Goal: Transaction & Acquisition: Purchase product/service

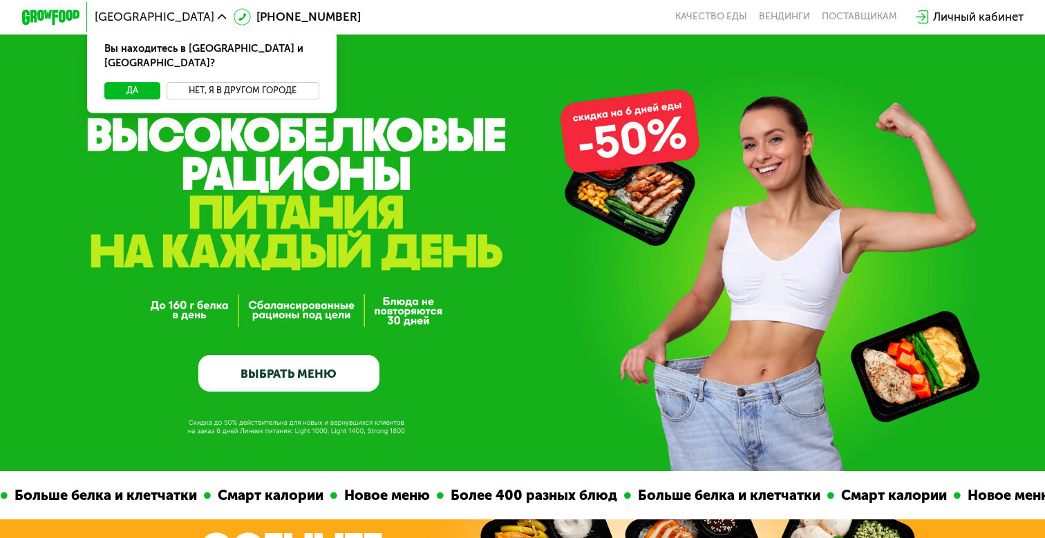
click at [225, 82] on button "Нет, я в другом городе" at bounding box center [242, 90] width 153 height 17
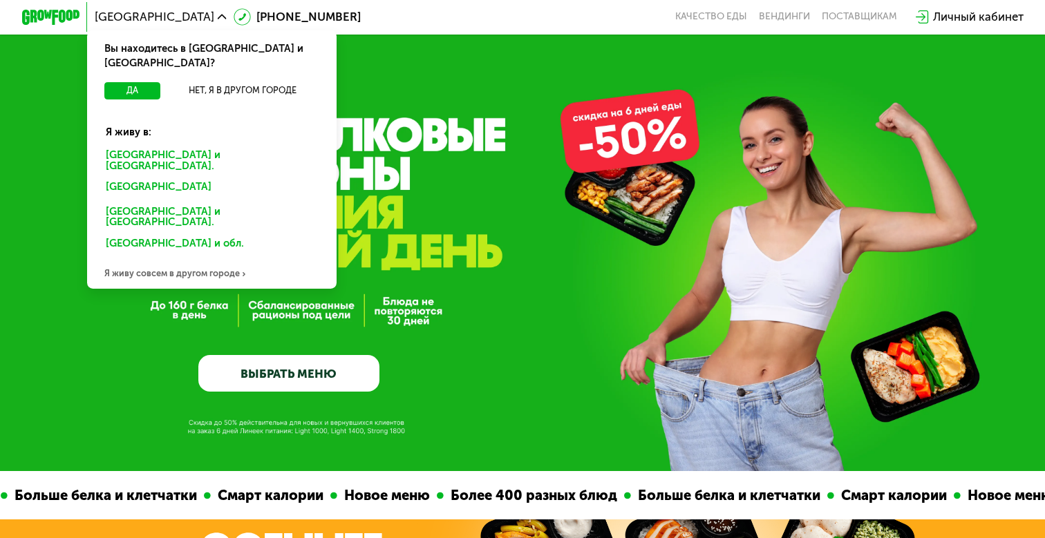
click at [176, 146] on div "[GEOGRAPHIC_DATA] и [GEOGRAPHIC_DATA]." at bounding box center [212, 161] width 232 height 30
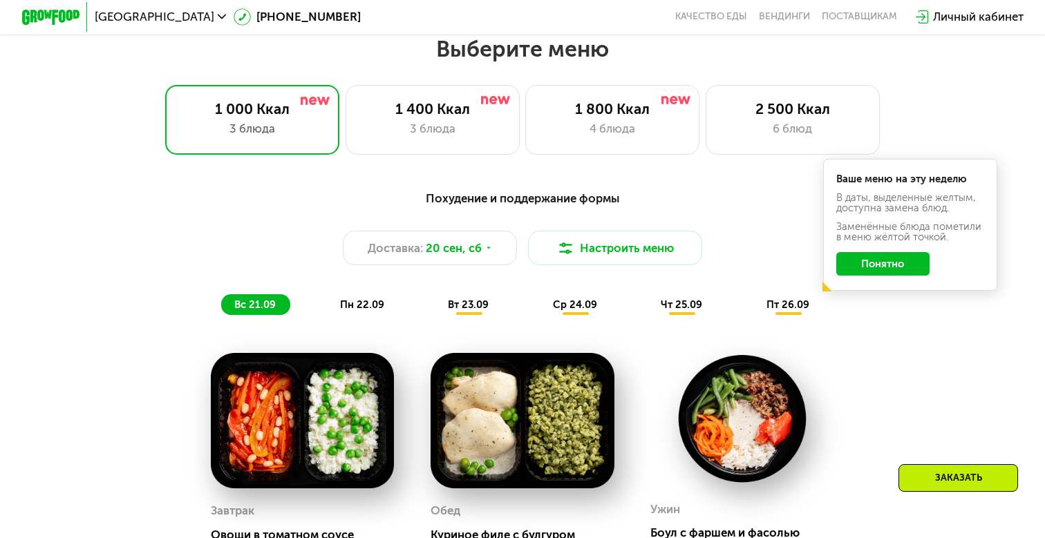
scroll to position [918, 0]
click at [412, 116] on div "1 400 Ккал" at bounding box center [433, 108] width 144 height 17
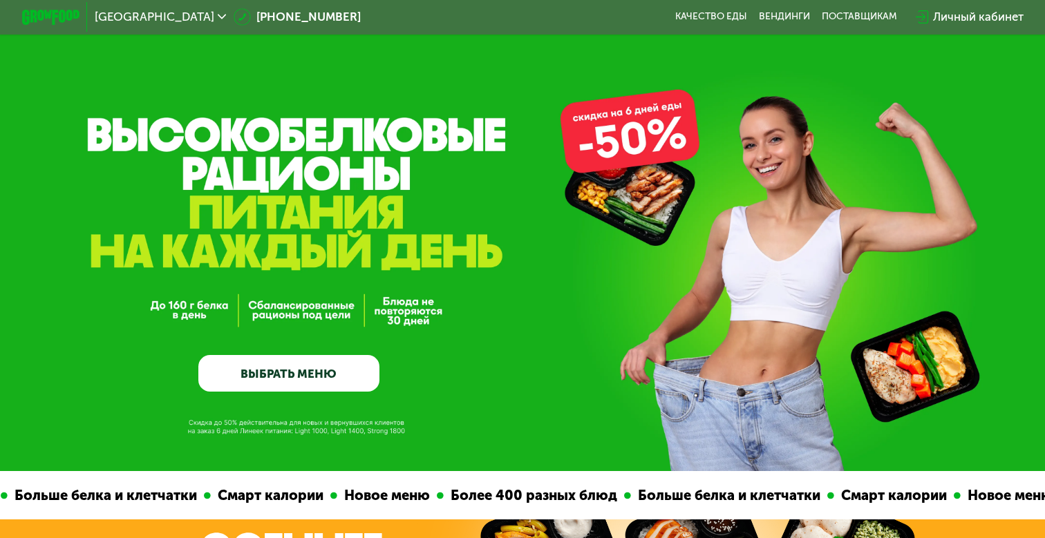
scroll to position [0, 0]
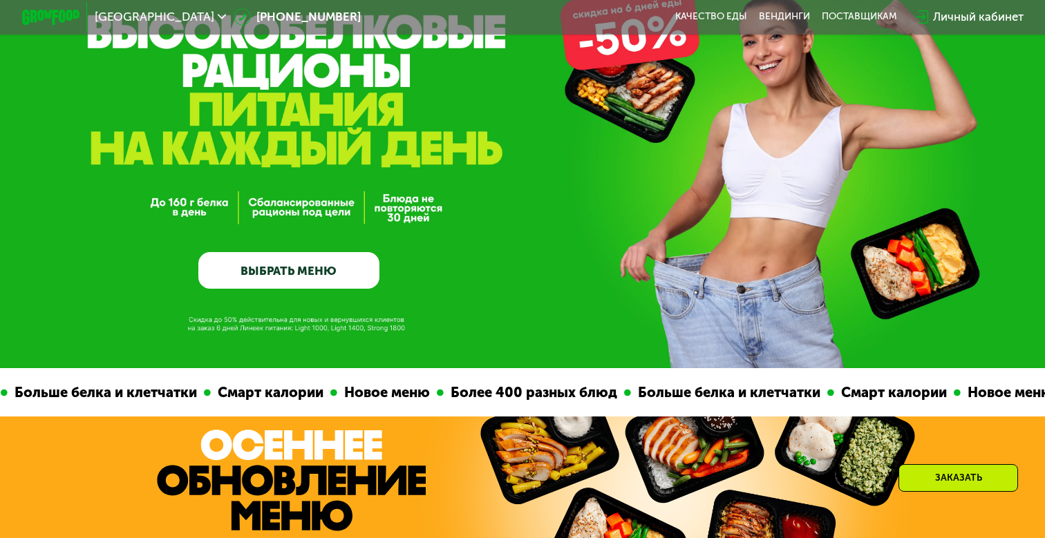
click at [330, 269] on link "ВЫБРАТЬ МЕНЮ" at bounding box center [288, 270] width 180 height 36
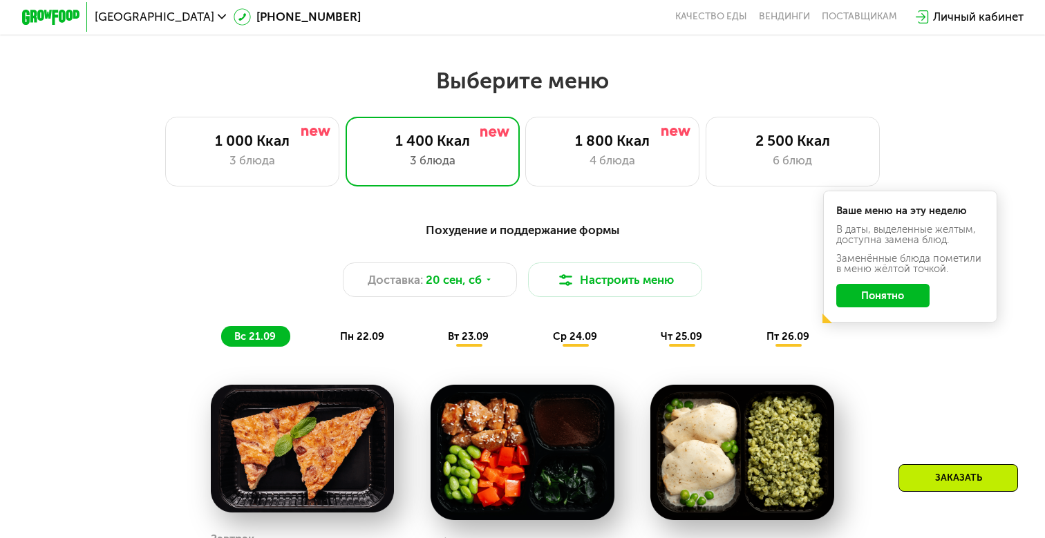
scroll to position [919, 0]
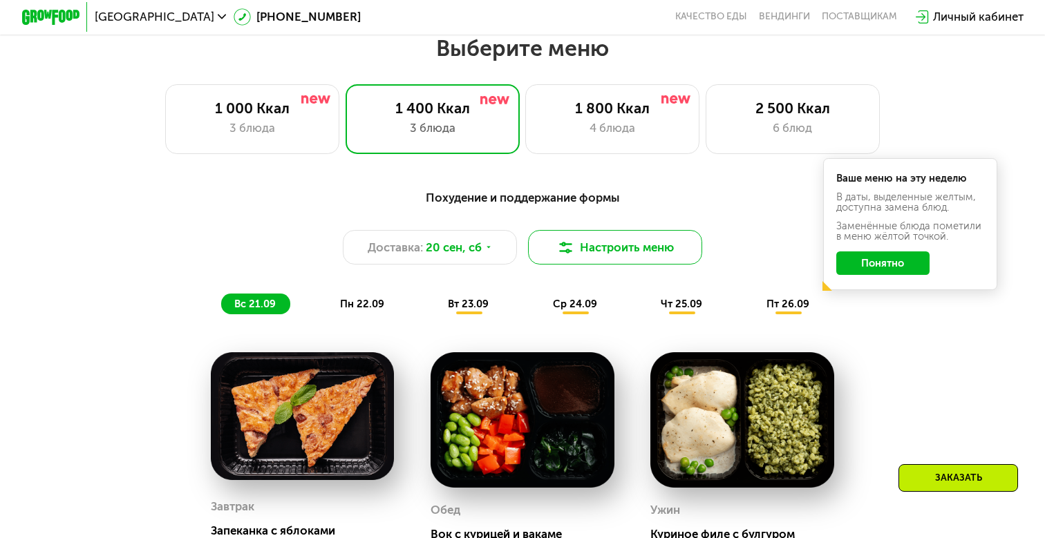
click at [579, 243] on button "Настроить меню" at bounding box center [615, 247] width 174 height 35
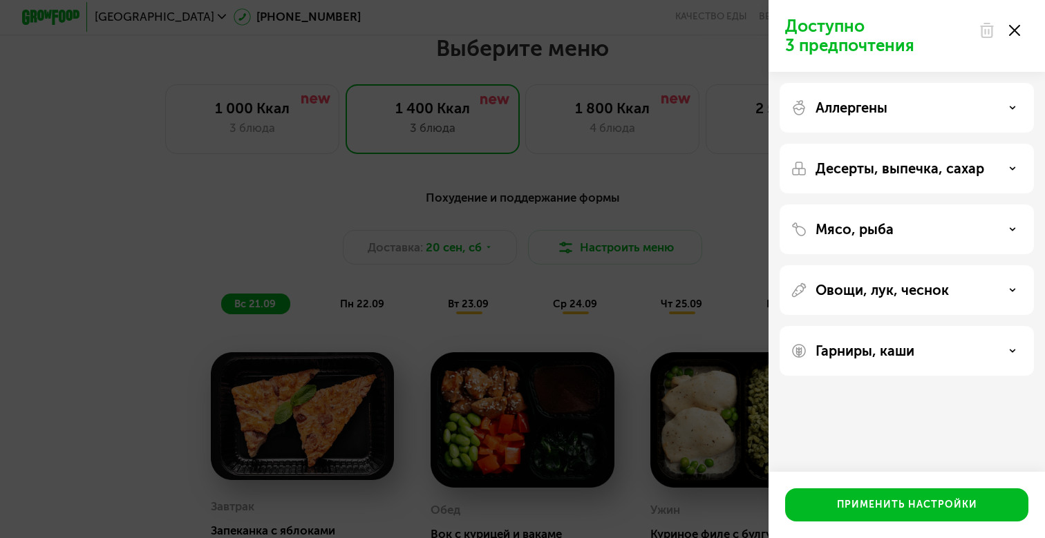
click at [855, 231] on p "Мясо, рыба" at bounding box center [854, 229] width 78 height 17
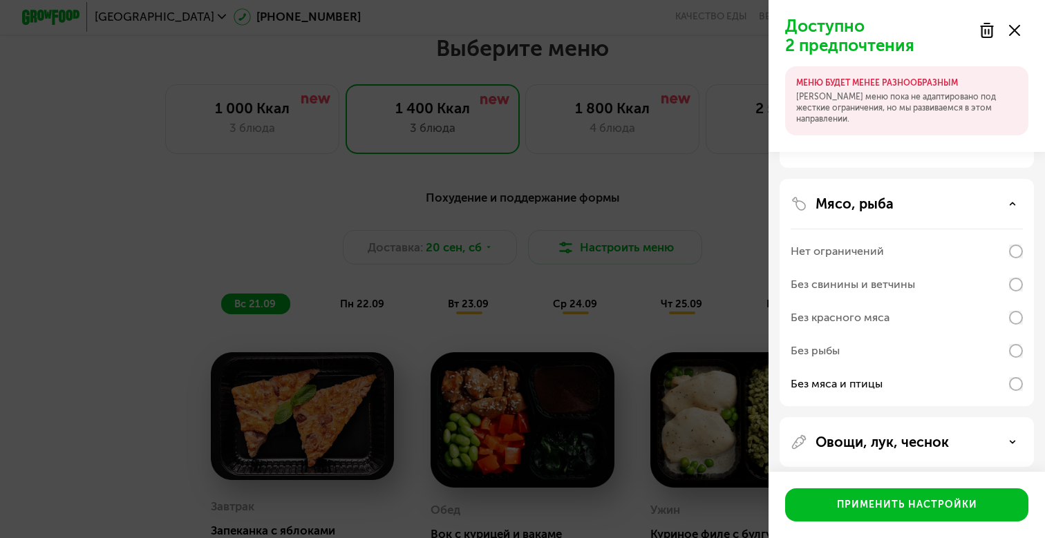
scroll to position [106, 0]
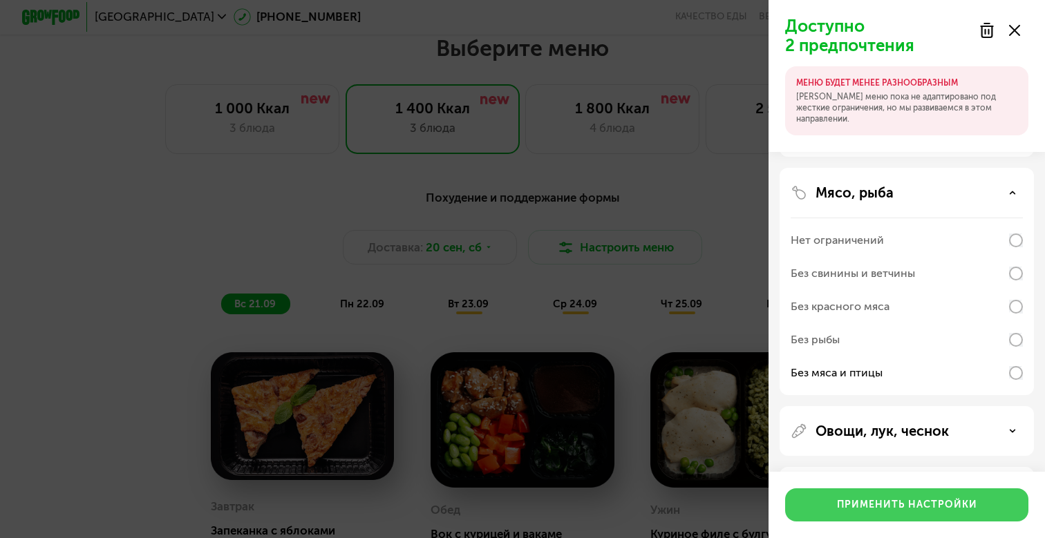
click at [886, 510] on div "Применить настройки" at bounding box center [907, 505] width 140 height 14
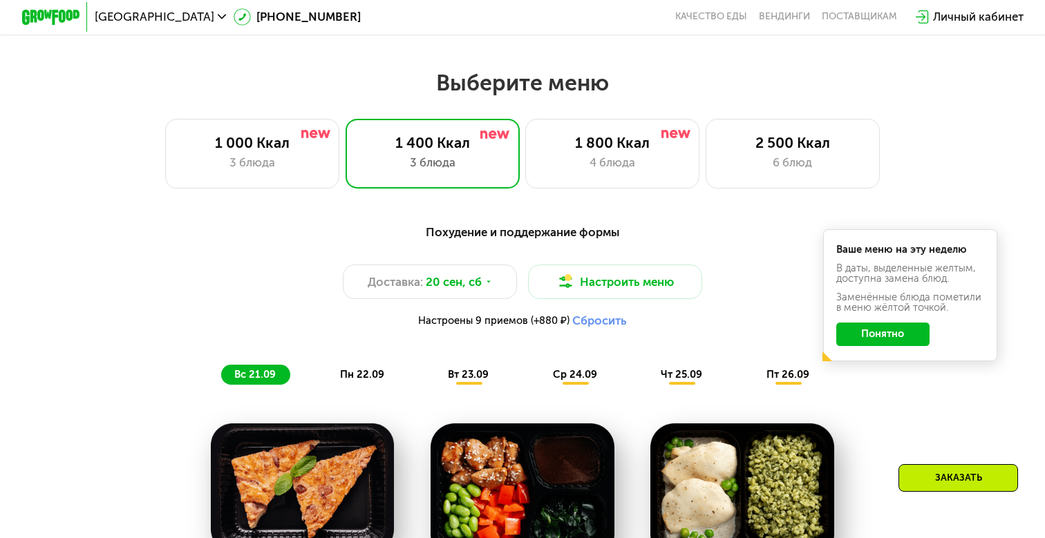
scroll to position [882, 0]
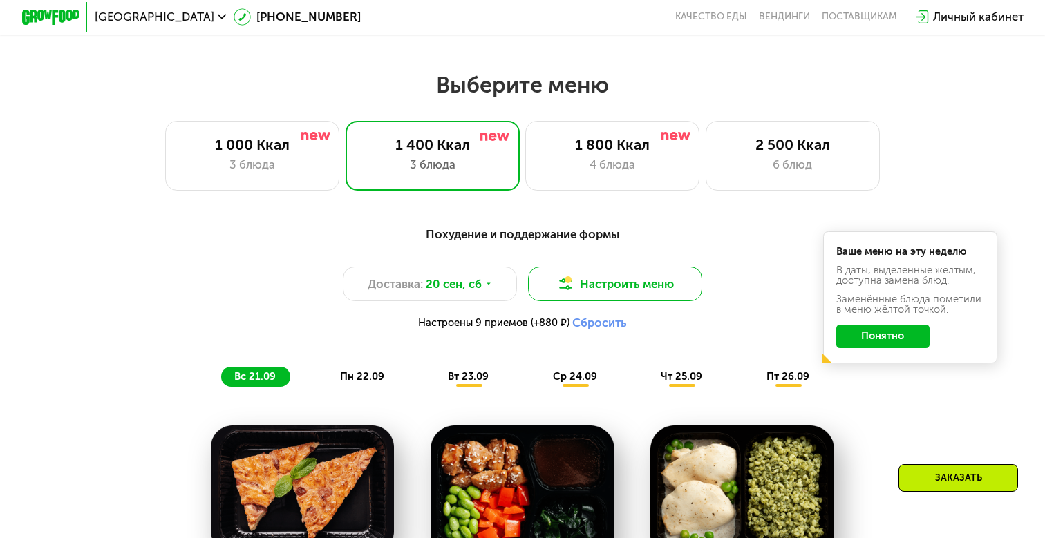
click at [602, 276] on button "Настроить меню" at bounding box center [615, 284] width 174 height 35
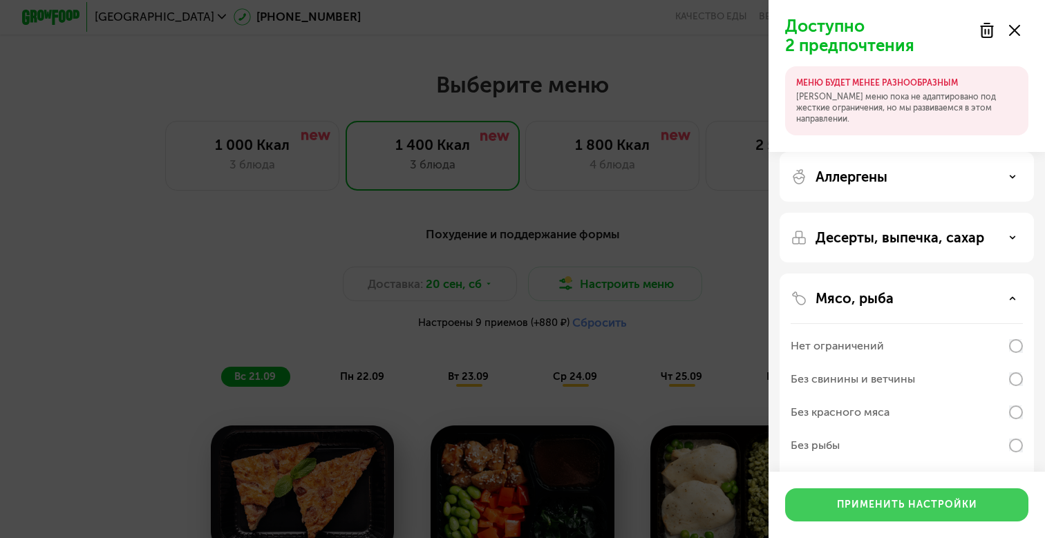
click at [911, 506] on div "Применить настройки" at bounding box center [907, 505] width 140 height 14
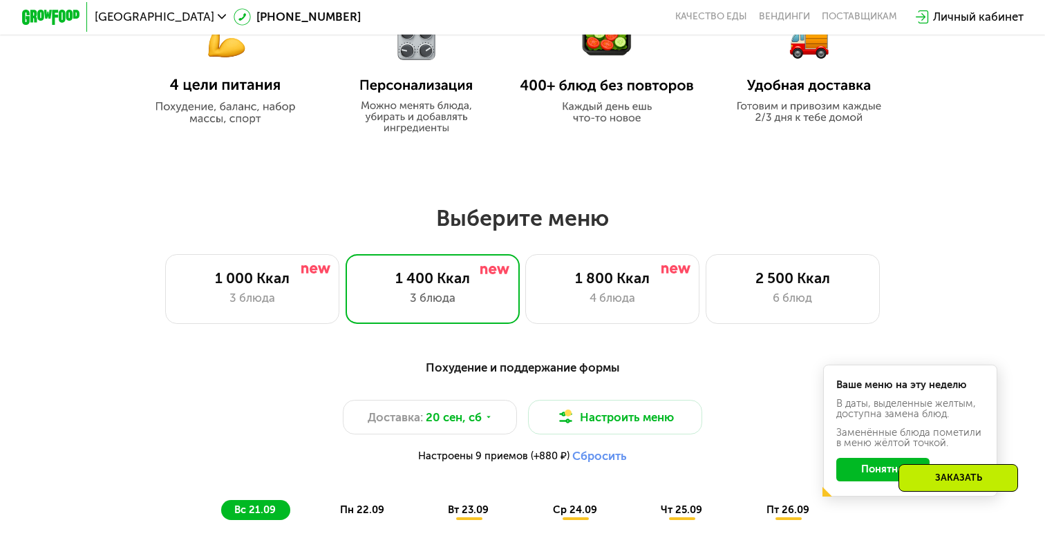
scroll to position [761, 0]
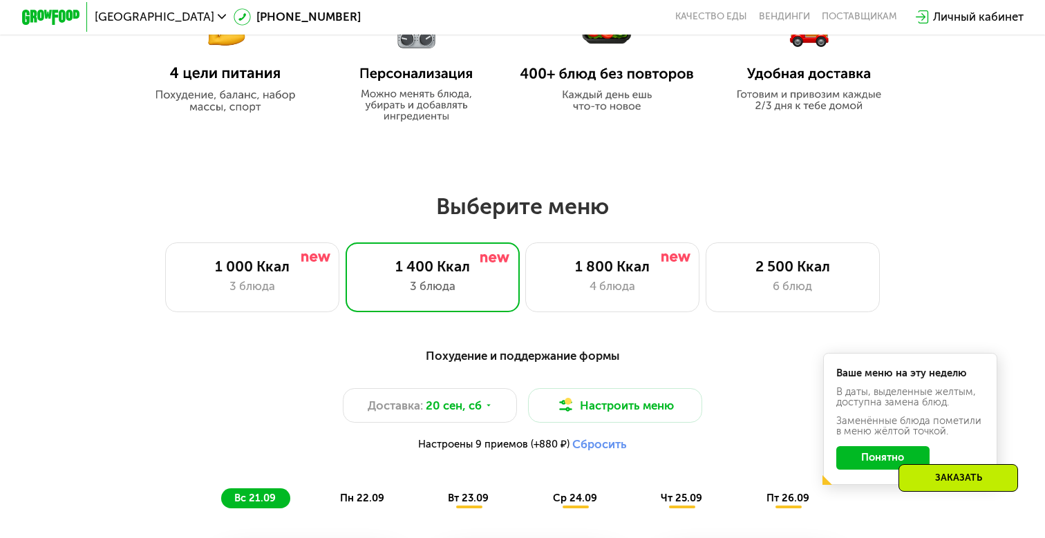
click at [588, 443] on button "Сбросить" at bounding box center [599, 444] width 55 height 15
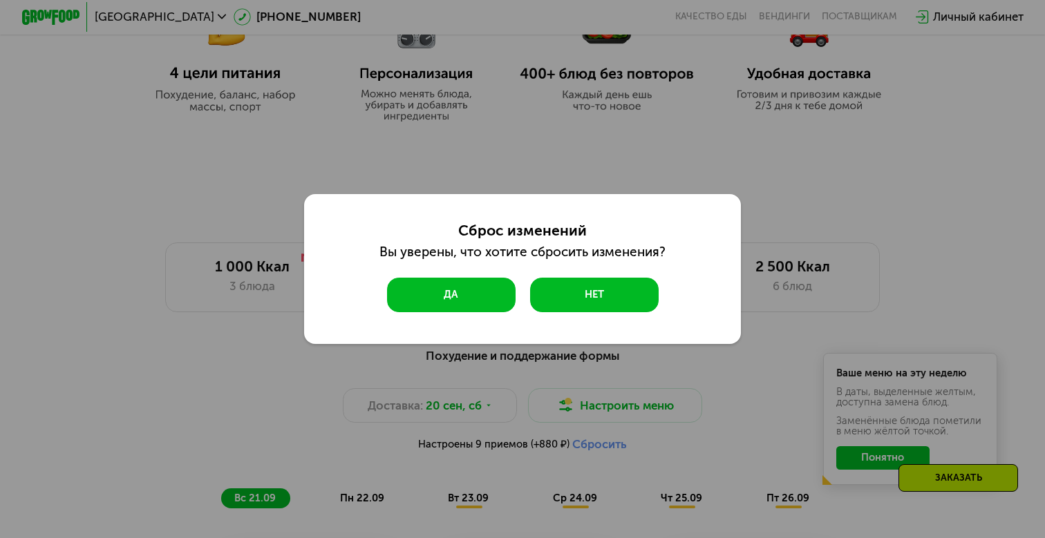
click at [461, 294] on button "Да" at bounding box center [451, 295] width 128 height 35
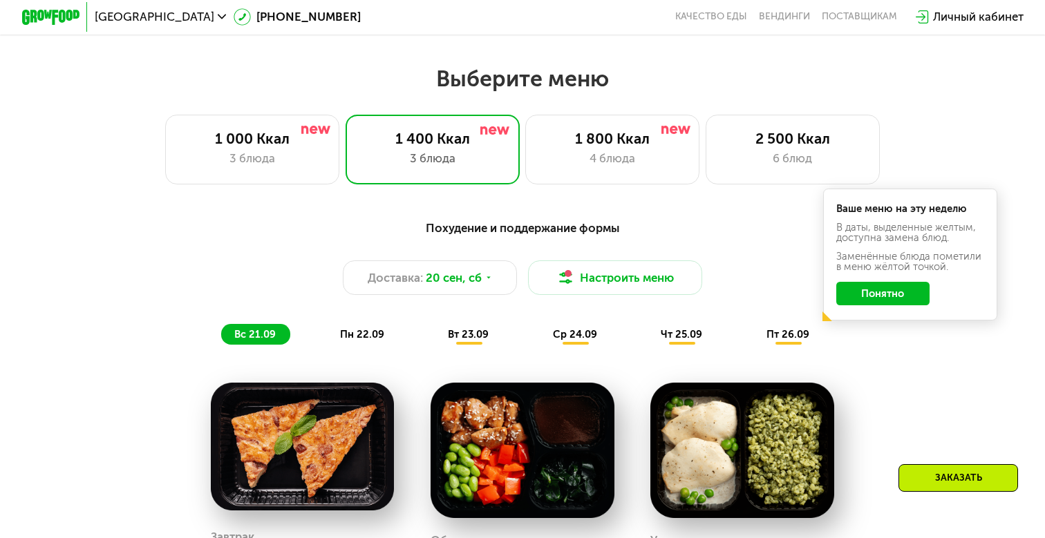
scroll to position [860, 0]
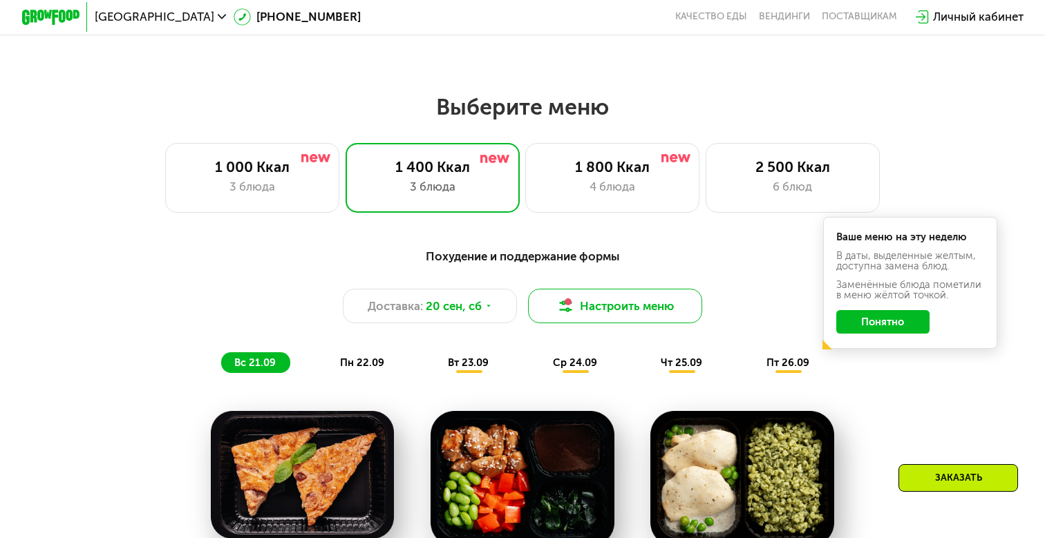
click at [571, 304] on img at bounding box center [565, 306] width 17 height 17
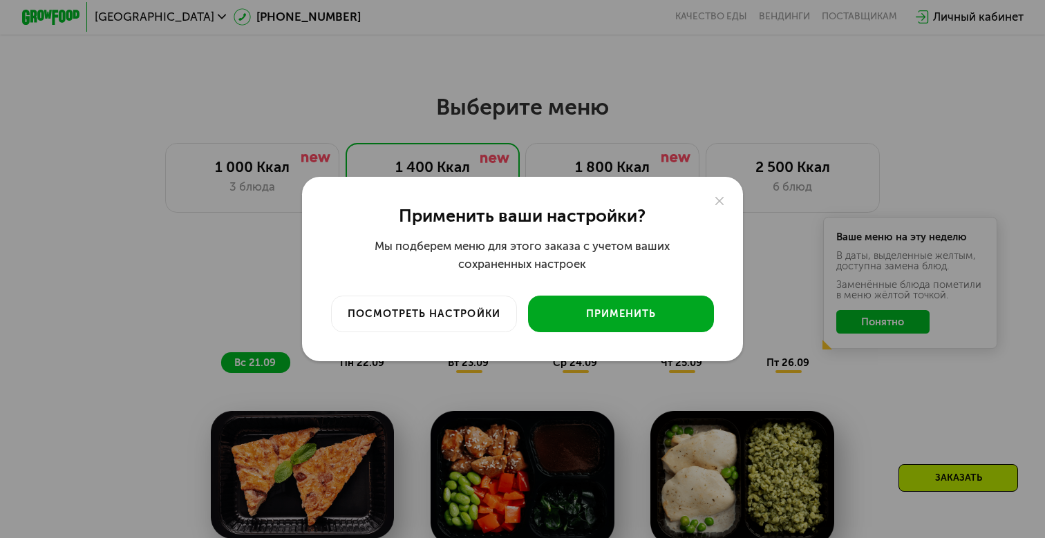
click at [580, 321] on button "Применить" at bounding box center [621, 314] width 186 height 36
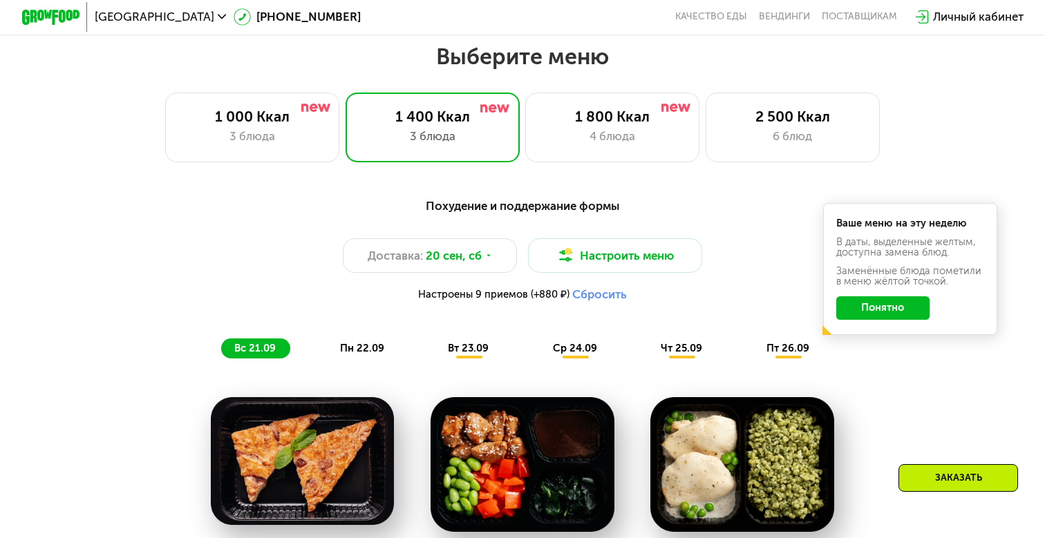
scroll to position [924, 0]
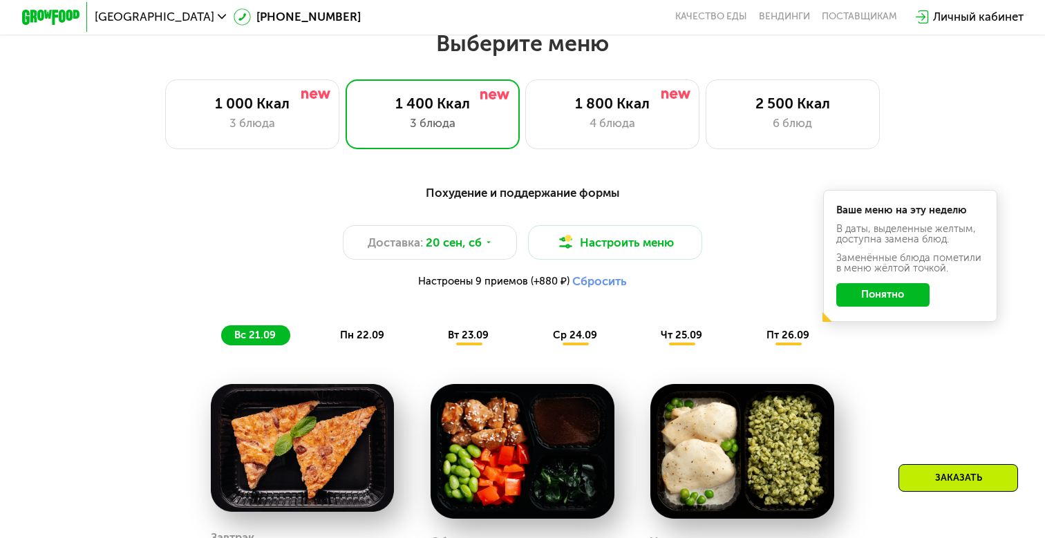
click at [352, 337] on span "пн 22.09" at bounding box center [362, 335] width 44 height 12
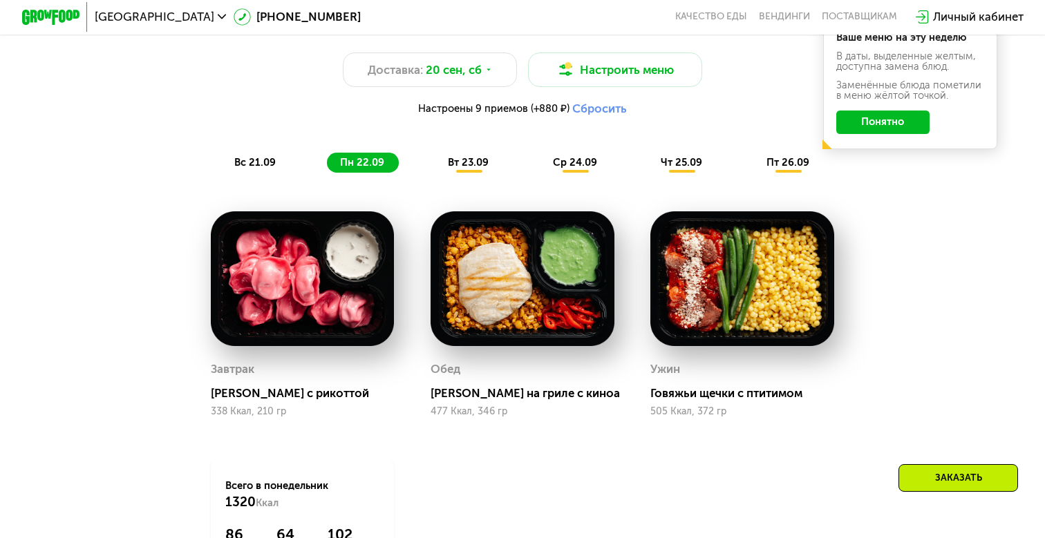
scroll to position [1065, 0]
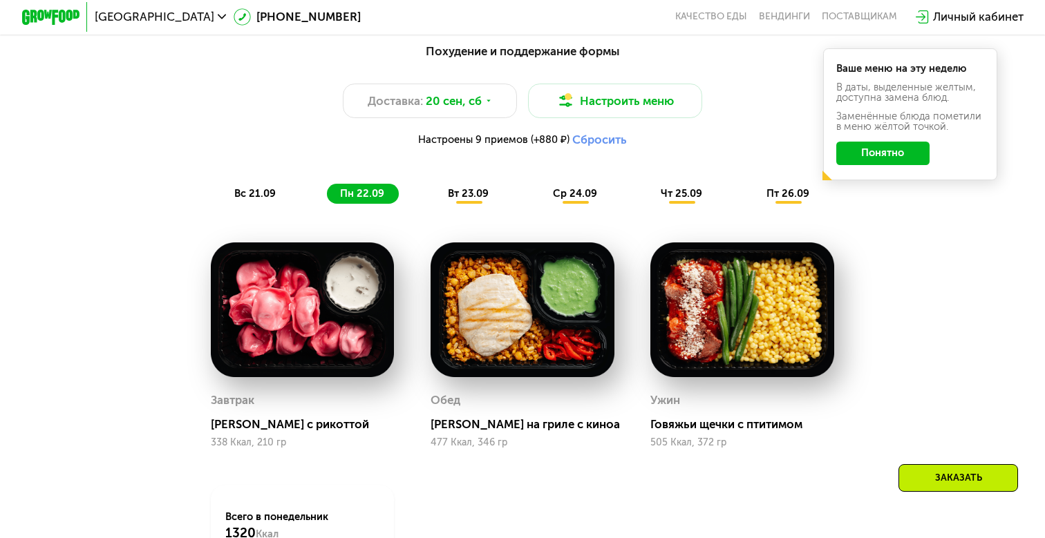
click at [468, 187] on span "вт 23.09" at bounding box center [468, 193] width 41 height 12
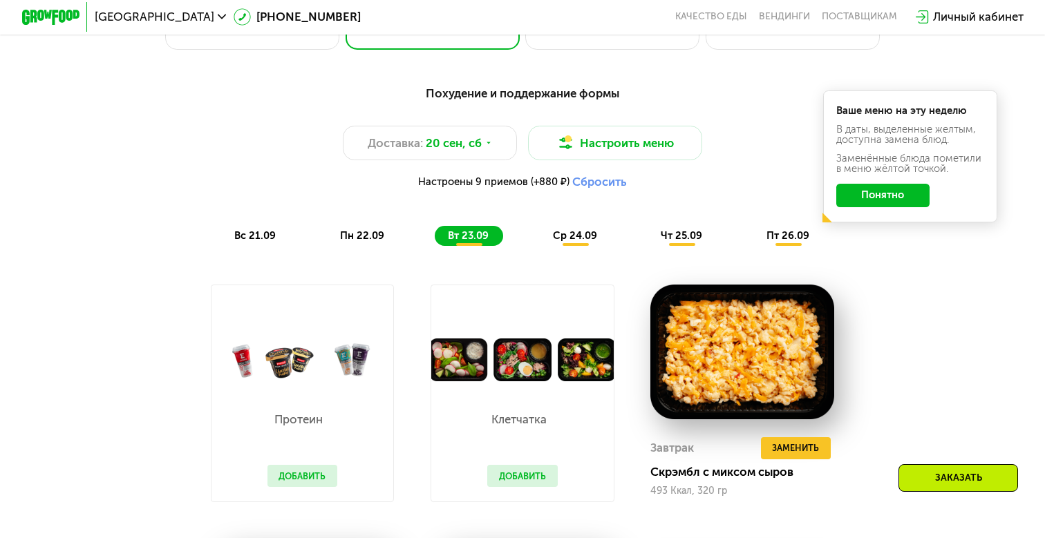
scroll to position [1020, 0]
